Goal: Information Seeking & Learning: Learn about a topic

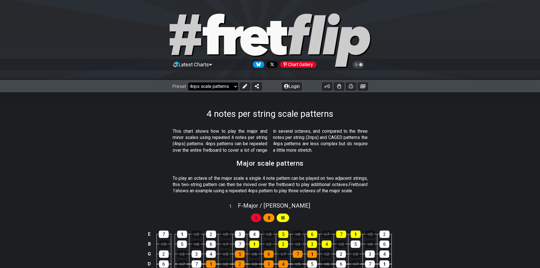
click at [235, 87] on select "Welcome to #fretflip! Initial Preset Custom Preset Minor Pentatonic Major Penta…" at bounding box center [213, 86] width 50 height 8
click at [188, 82] on select "Welcome to #fretflip! Initial Preset Custom Preset Minor Pentatonic Major Penta…" at bounding box center [213, 86] width 50 height 8
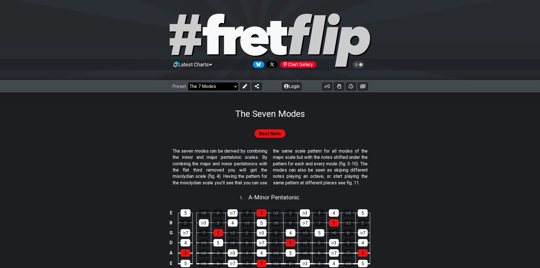
drag, startPoint x: 207, startPoint y: 85, endPoint x: 206, endPoint y: 89, distance: 4.1
click at [207, 85] on select "Welcome to #fretflip! Initial Preset Custom Preset Minor Pentatonic Major Penta…" at bounding box center [213, 86] width 50 height 8
click at [188, 82] on select "Welcome to #fretflip! Initial Preset Custom Preset Minor Pentatonic Major Penta…" at bounding box center [213, 86] width 50 height 8
select select "/3nps-caged-shapes"
select select "A"
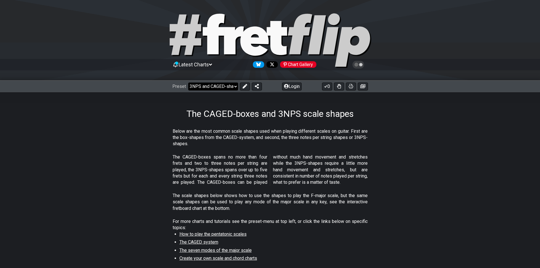
click at [224, 87] on select "Welcome to #fretflip! Initial Preset Custom Preset Minor Pentatonic Major Penta…" at bounding box center [213, 86] width 50 height 8
click at [188, 82] on select "Welcome to #fretflip! Initial Preset Custom Preset Minor Pentatonic Major Penta…" at bounding box center [213, 86] width 50 height 8
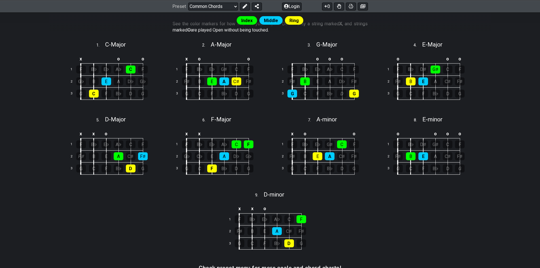
scroll to position [12, 0]
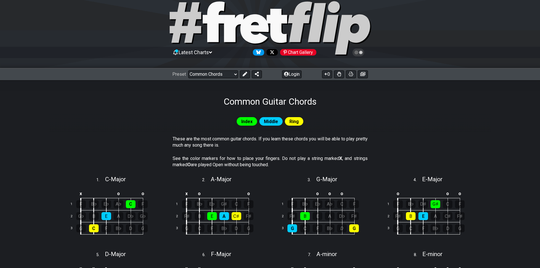
click at [219, 78] on div "Preset Welcome to #fretflip! Initial Preset Custom Preset Minor Pentatonic Majo…" at bounding box center [270, 74] width 540 height 12
click at [211, 72] on select "Welcome to #fretflip! Initial Preset Custom Preset Minor Pentatonic Major Penta…" at bounding box center [213, 74] width 50 height 8
click at [188, 70] on select "Welcome to #fretflip! Initial Preset Custom Preset Minor Pentatonic Major Penta…" at bounding box center [213, 74] width 50 height 8
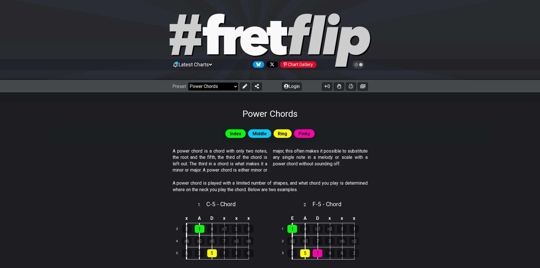
click at [229, 87] on select "Welcome to #fretflip! Initial Preset Custom Preset Minor Pentatonic Major Penta…" at bounding box center [213, 86] width 50 height 8
click at [188, 82] on select "Welcome to #fretflip! Initial Preset Custom Preset Minor Pentatonic Major Penta…" at bounding box center [213, 86] width 50 height 8
select select "/movable-7th-chords"
